Goal: Navigation & Orientation: Find specific page/section

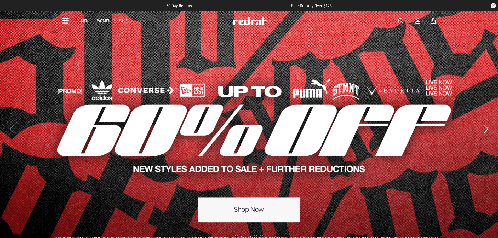
click at [402, 22] on span "button" at bounding box center [400, 21] width 5 height 6
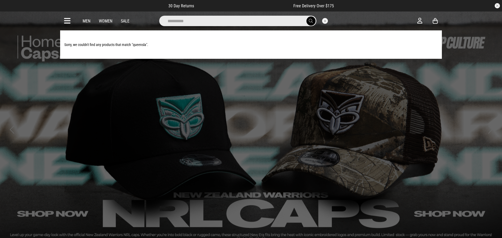
type input "**********"
click at [307, 16] on button "submit" at bounding box center [311, 20] width 9 height 9
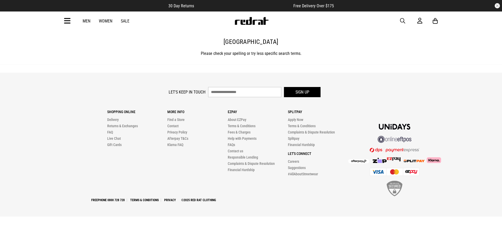
click at [241, 21] on img at bounding box center [251, 21] width 35 height 8
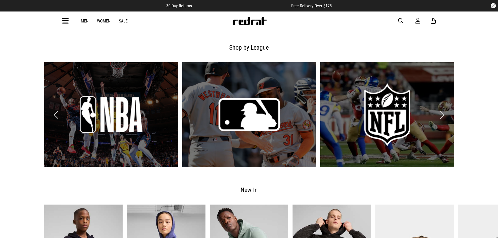
scroll to position [602, 0]
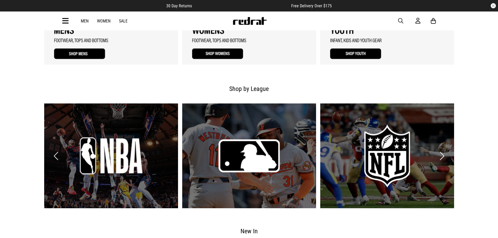
click at [446, 155] on button "Next slide" at bounding box center [442, 156] width 7 height 12
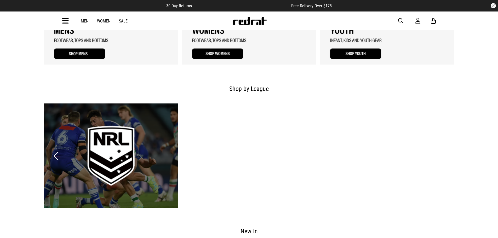
click at [95, 140] on link "4 / 6" at bounding box center [111, 156] width 134 height 105
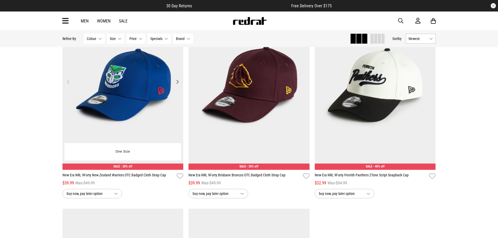
scroll to position [523, 0]
